Goal: Task Accomplishment & Management: Use online tool/utility

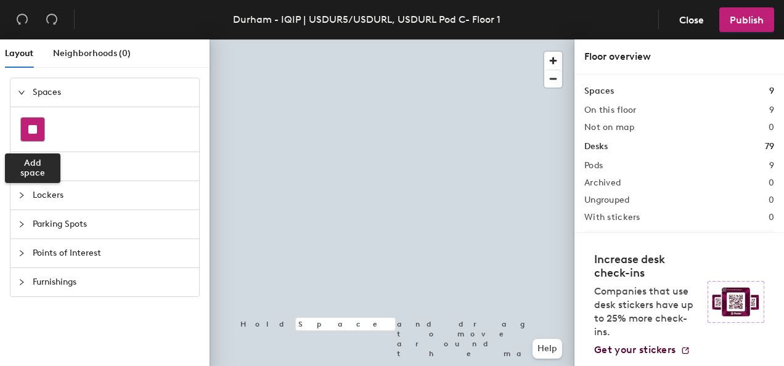
click at [38, 132] on div at bounding box center [32, 129] width 23 height 23
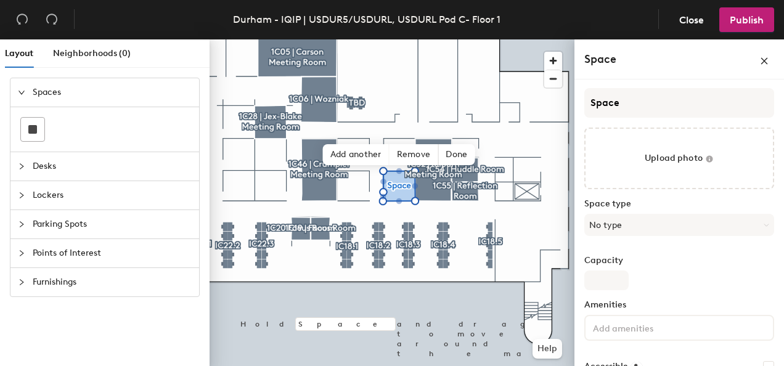
scroll to position [27, 0]
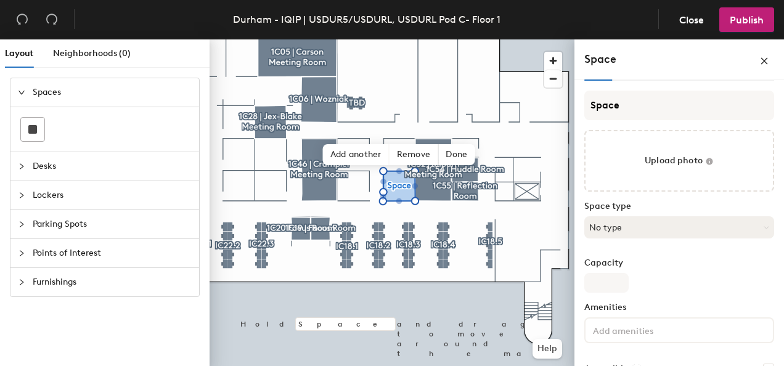
click at [662, 221] on button "No type" at bounding box center [680, 227] width 190 height 22
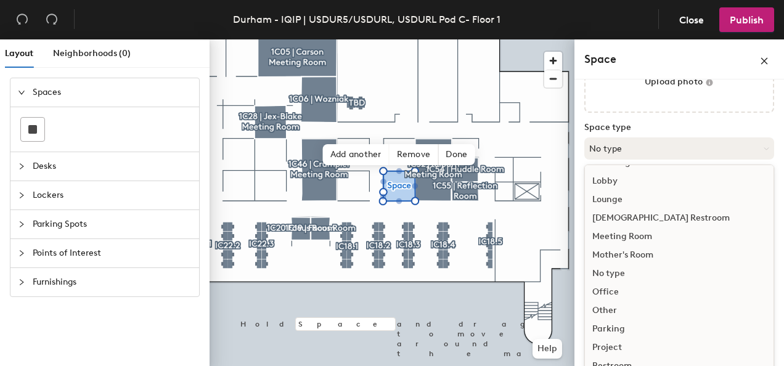
scroll to position [122, 0]
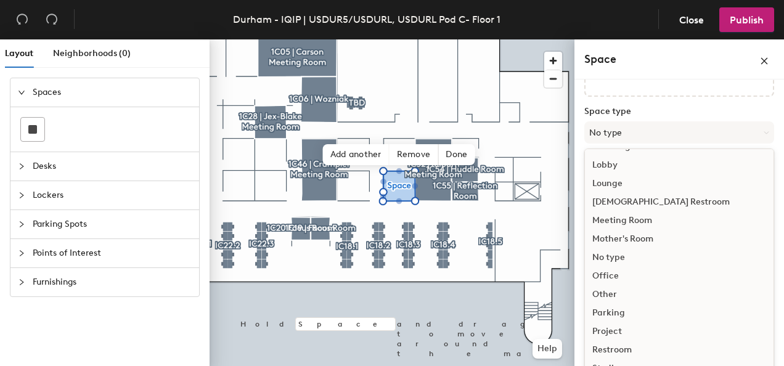
click at [641, 272] on div "Office" at bounding box center [679, 276] width 189 height 19
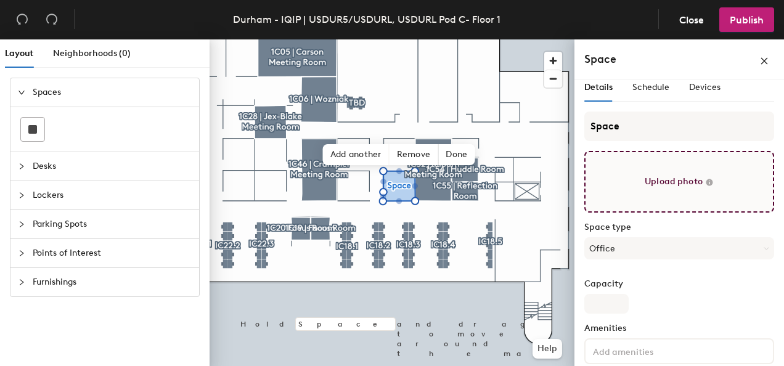
scroll to position [0, 0]
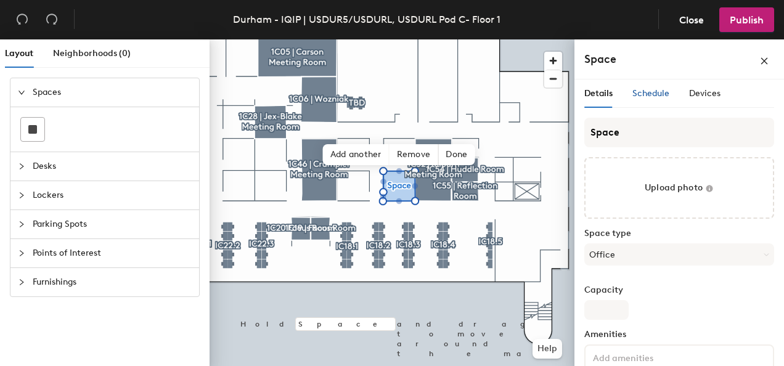
click at [648, 87] on div "Schedule" at bounding box center [651, 94] width 37 height 14
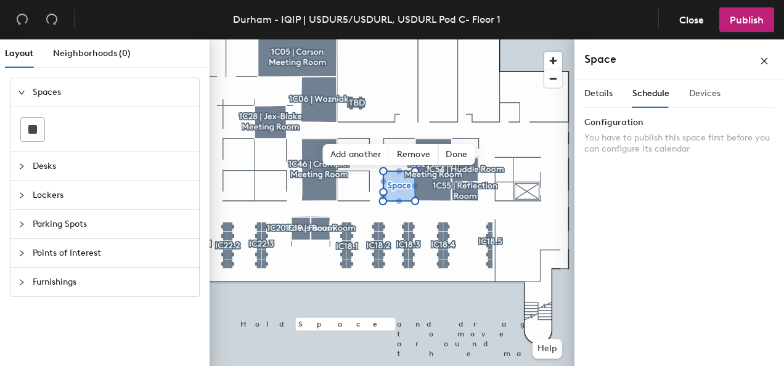
click at [701, 100] on div "Devices" at bounding box center [704, 94] width 31 height 28
click at [597, 93] on span "Details" at bounding box center [599, 93] width 28 height 10
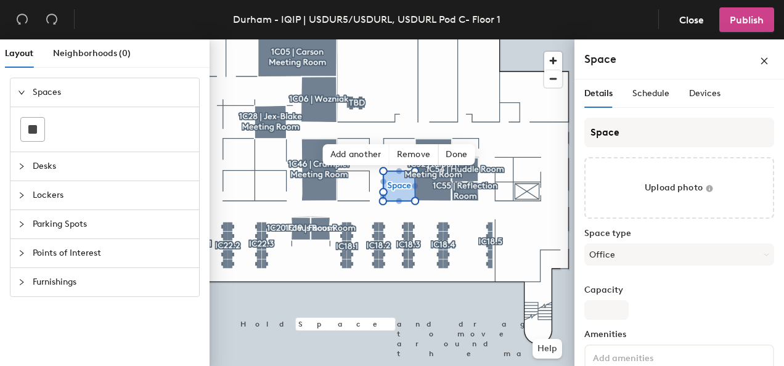
click at [742, 25] on span "Publish" at bounding box center [747, 20] width 34 height 12
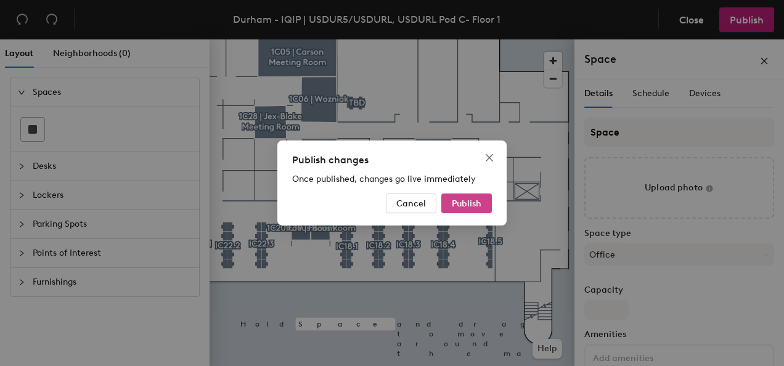
click at [477, 202] on span "Publish" at bounding box center [467, 204] width 30 height 10
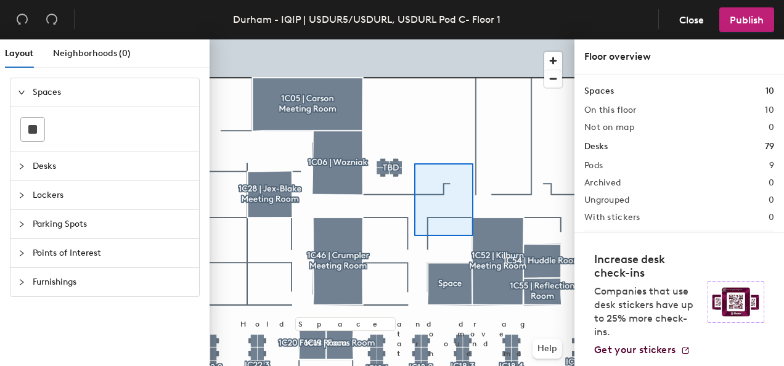
click at [426, 39] on div at bounding box center [392, 39] width 365 height 0
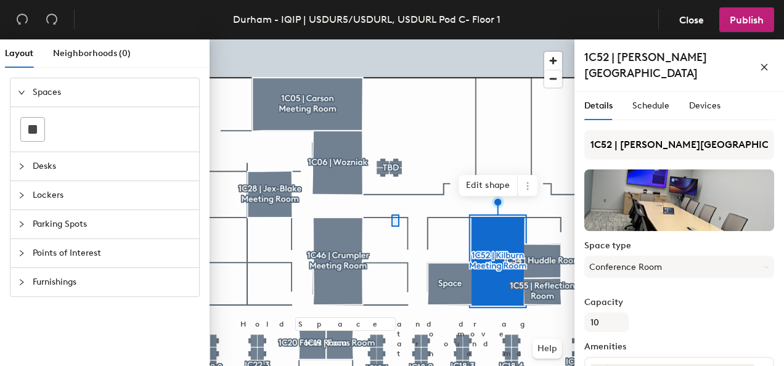
click at [395, 39] on div at bounding box center [392, 39] width 365 height 0
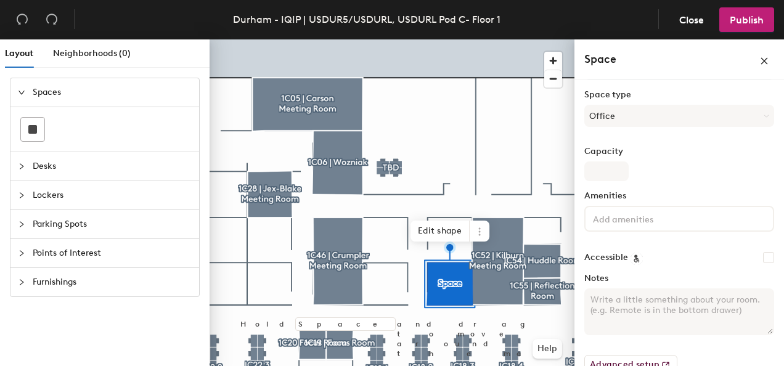
scroll to position [163, 0]
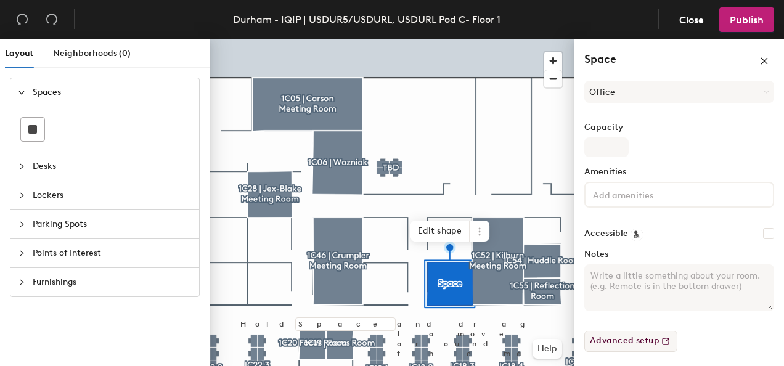
click at [664, 342] on icon at bounding box center [666, 341] width 12 height 12
